Goal: Information Seeking & Learning: Learn about a topic

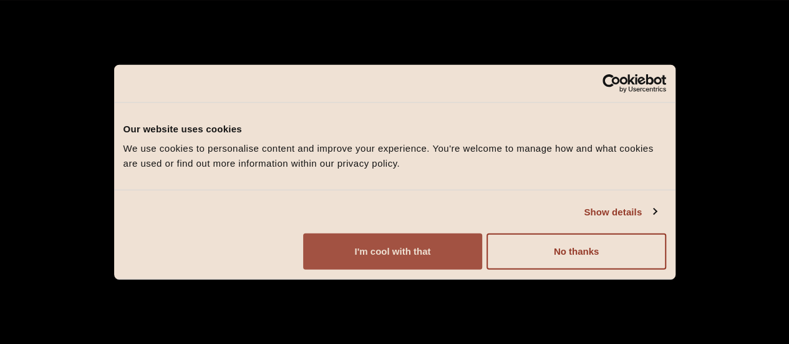
click at [482, 251] on button "I'm cool with that" at bounding box center [392, 251] width 179 height 36
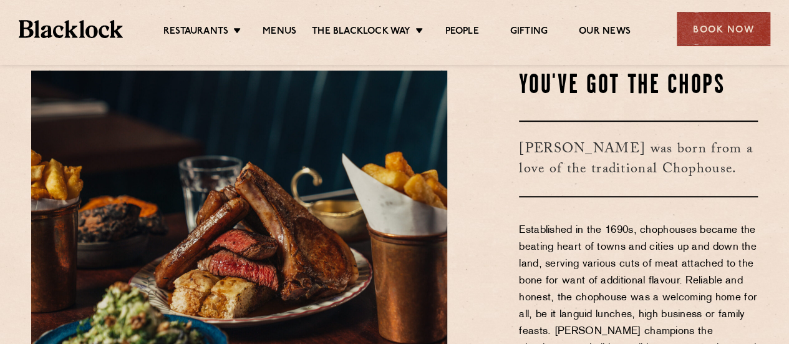
scroll to position [310, 0]
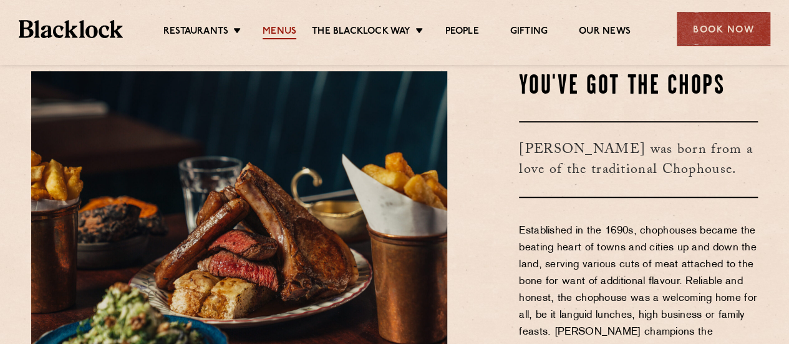
click at [290, 29] on link "Menus" at bounding box center [280, 33] width 34 height 14
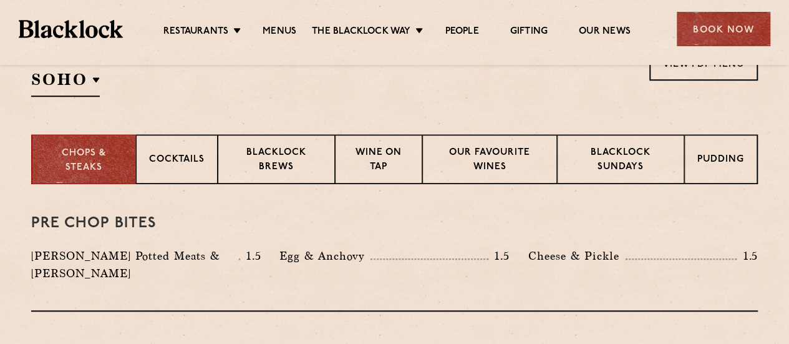
scroll to position [445, 0]
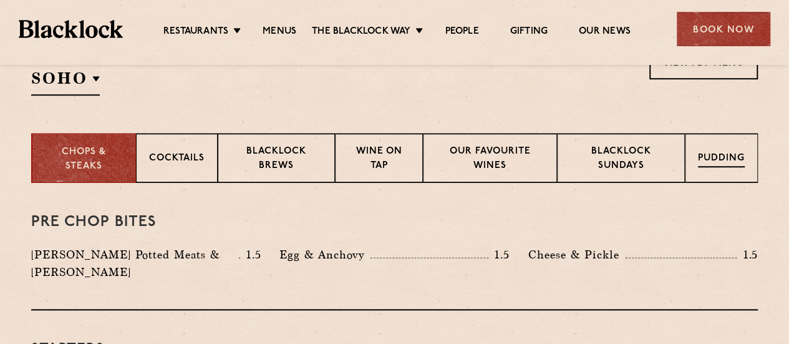
click at [706, 168] on div "Pudding" at bounding box center [721, 158] width 73 height 50
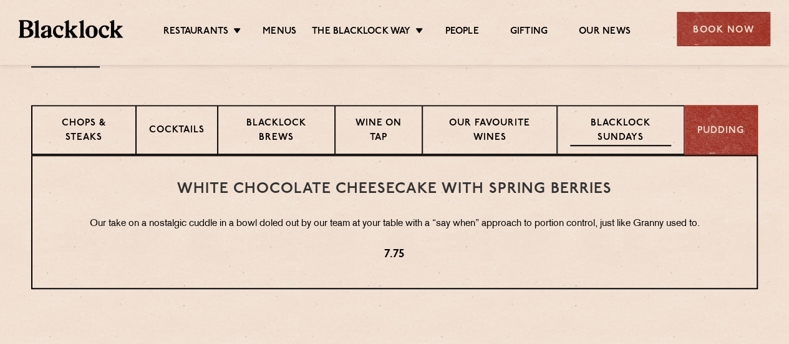
scroll to position [473, 0]
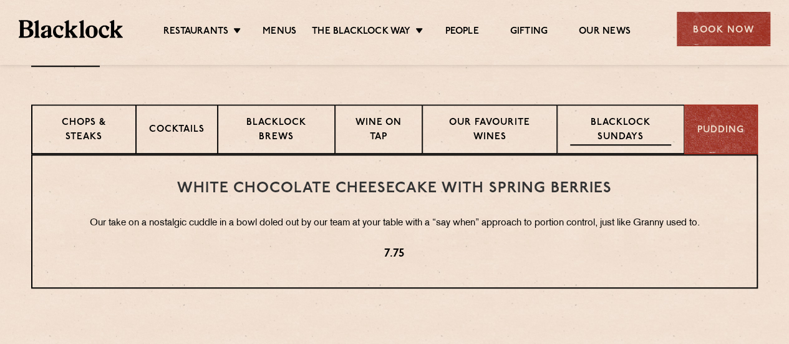
click at [582, 137] on p "Blacklock Sundays" at bounding box center [620, 130] width 101 height 29
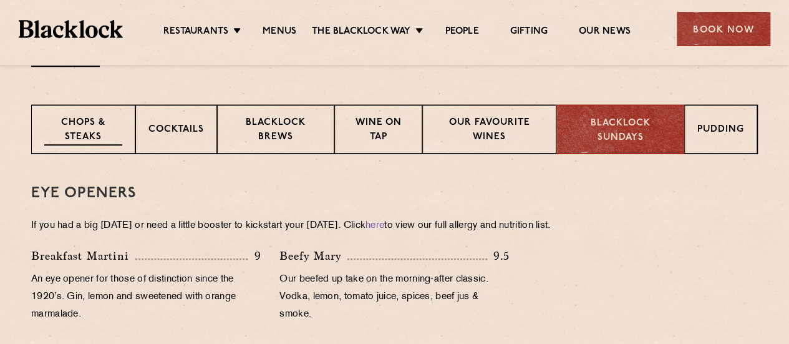
click at [81, 137] on p "Chops & Steaks" at bounding box center [83, 130] width 78 height 29
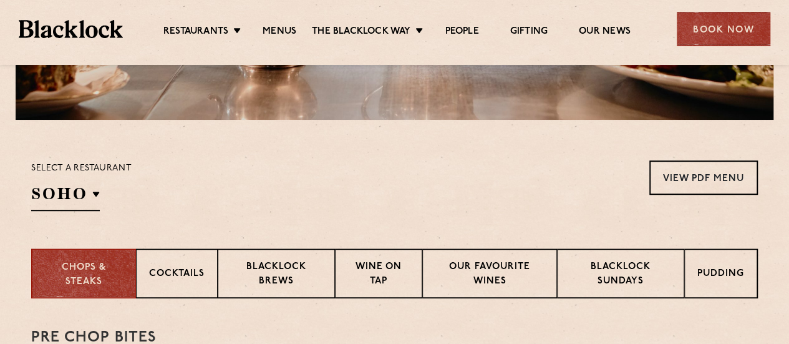
scroll to position [328, 0]
